Goal: Information Seeking & Learning: Understand process/instructions

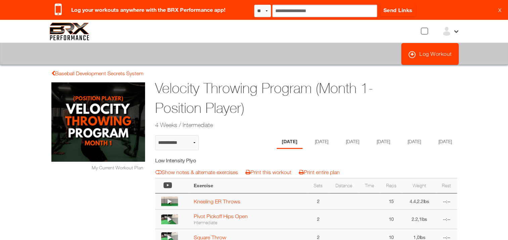
select select "**********"
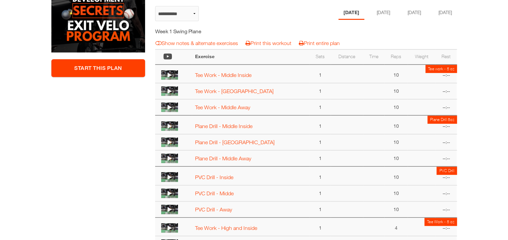
scroll to position [148, 0]
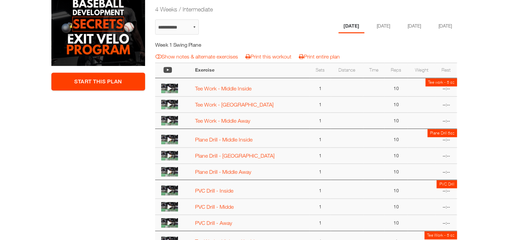
click at [171, 139] on icon at bounding box center [170, 139] width 4 height 5
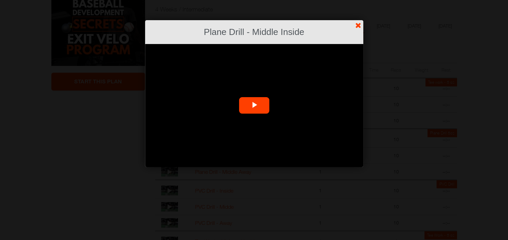
click at [254, 105] on span "Video Player" at bounding box center [254, 105] width 0 height 0
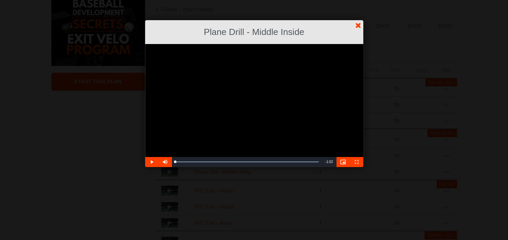
drag, startPoint x: 187, startPoint y: 159, endPoint x: 155, endPoint y: 161, distance: 31.9
click at [155, 161] on div "Play Mute Current Time 0:00 / Duration 1:02 Loaded : 100.00% 0:00 0:00 Stream T…" at bounding box center [254, 162] width 218 height 10
click at [185, 161] on div "Loaded : 100.00% 0:04 0:04" at bounding box center [246, 162] width 143 height 2
drag, startPoint x: 185, startPoint y: 158, endPoint x: 155, endPoint y: 160, distance: 30.6
click at [155, 160] on div "Play Mute 100% Current Time 0:00 / Duration 1:02 Loaded : 100.00% 0:00 0:00 Str…" at bounding box center [254, 162] width 218 height 10
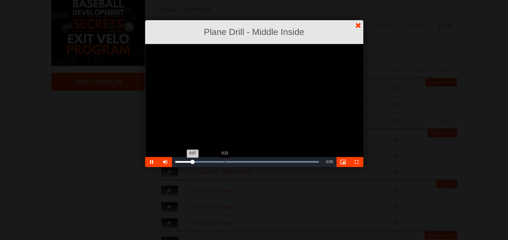
click at [225, 161] on div "0:22" at bounding box center [225, 162] width 0 height 2
click at [359, 0] on link "?" at bounding box center [254, 0] width 509 height 0
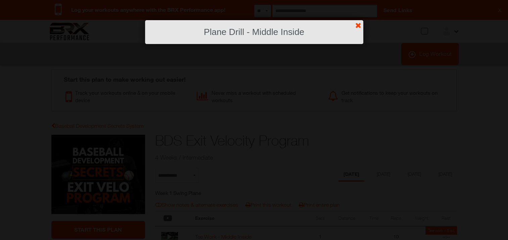
scroll to position [148, 0]
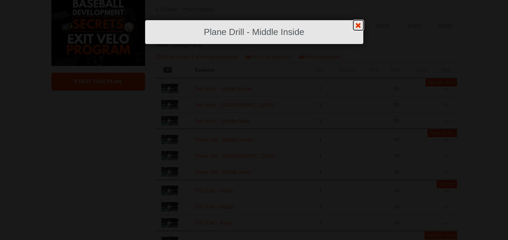
click at [359, 0] on link "?" at bounding box center [254, 0] width 509 height 0
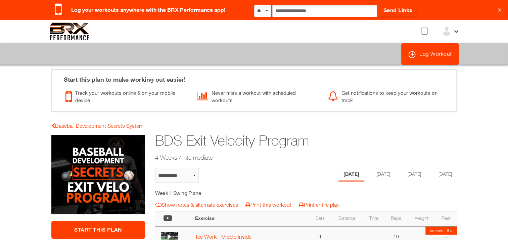
click at [65, 30] on img at bounding box center [70, 32] width 40 height 18
select select "**********"
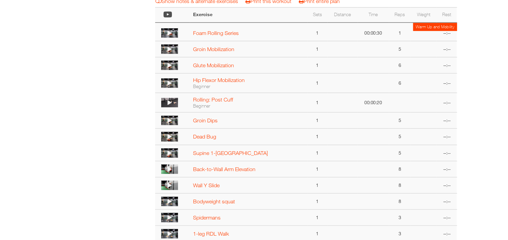
scroll to position [203, 0]
click at [314, 122] on td "1" at bounding box center [317, 121] width 20 height 16
select select "**********"
